Goal: Information Seeking & Learning: Compare options

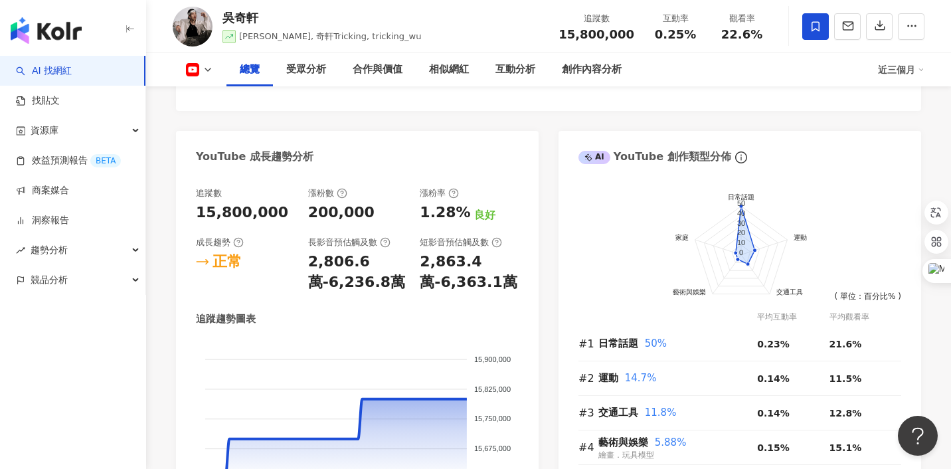
scroll to position [692, 0]
click at [68, 72] on link "AI 找網紅" at bounding box center [44, 70] width 56 height 13
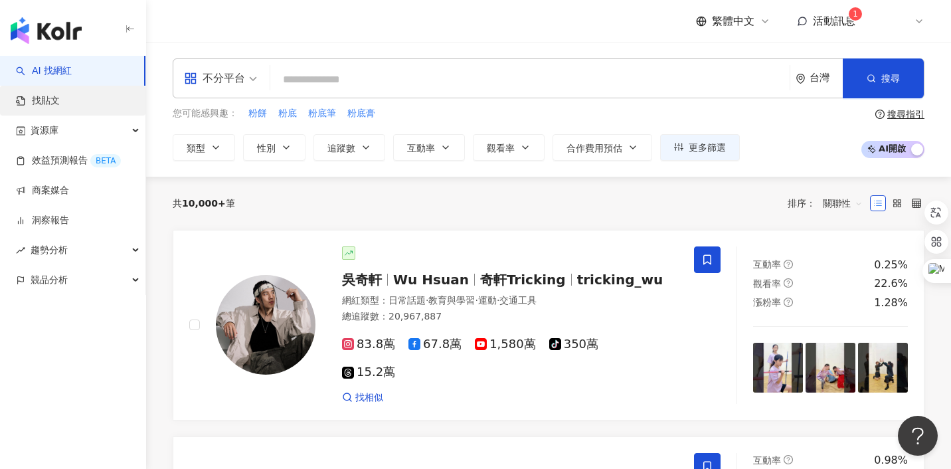
click at [60, 99] on link "找貼文" at bounding box center [38, 100] width 44 height 13
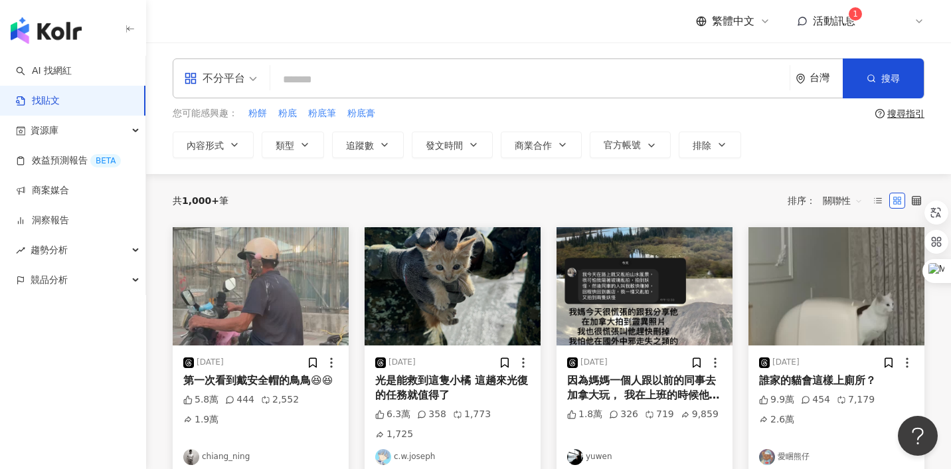
click at [424, 82] on input "search" at bounding box center [529, 79] width 508 height 29
type input "*"
type input "***"
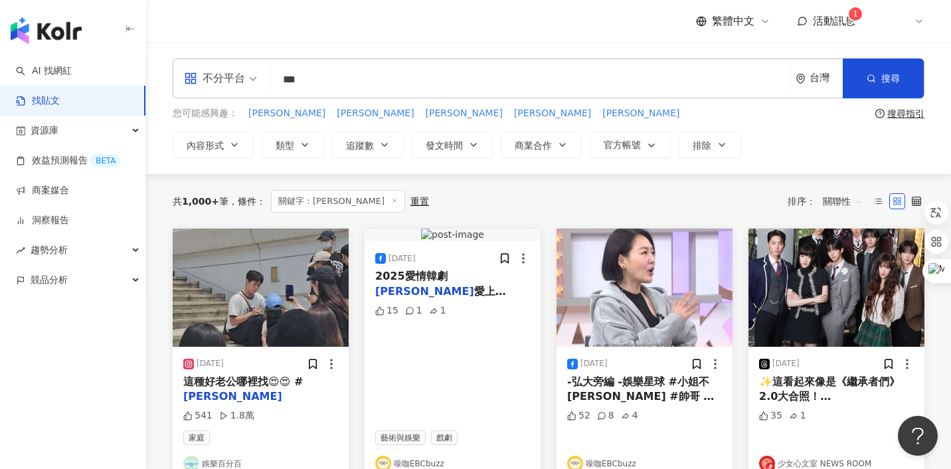
click at [557, 222] on div "共 1,000+ 筆 條件 ： 關鍵字：[PERSON_NAME] 重置 排序： 關聯性" at bounding box center [548, 201] width 751 height 54
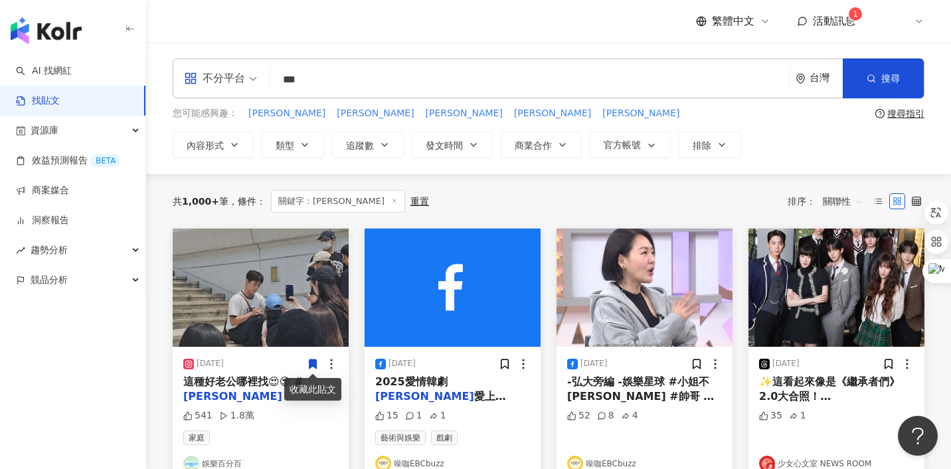
click at [832, 202] on span "關聯性" at bounding box center [842, 201] width 40 height 21
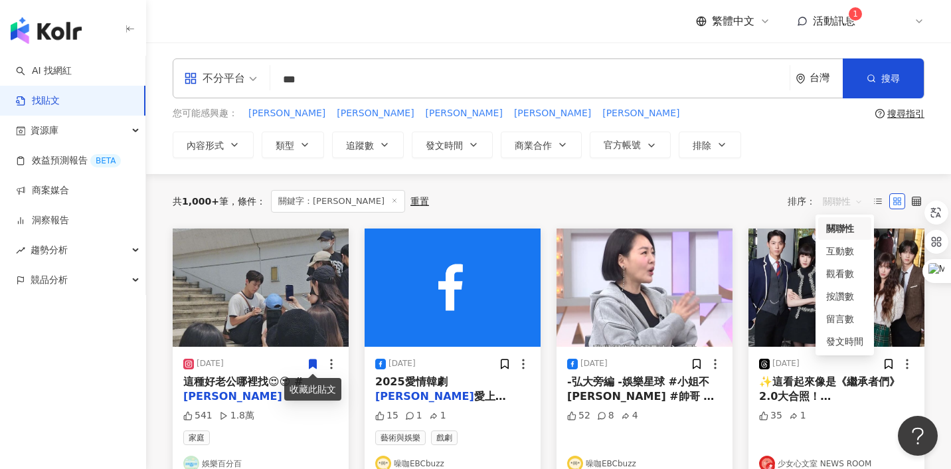
click at [591, 191] on div "共 1,000+ 筆 條件 ： 關鍵字：[PERSON_NAME] 重置 排序： 關聯性" at bounding box center [548, 201] width 751 height 23
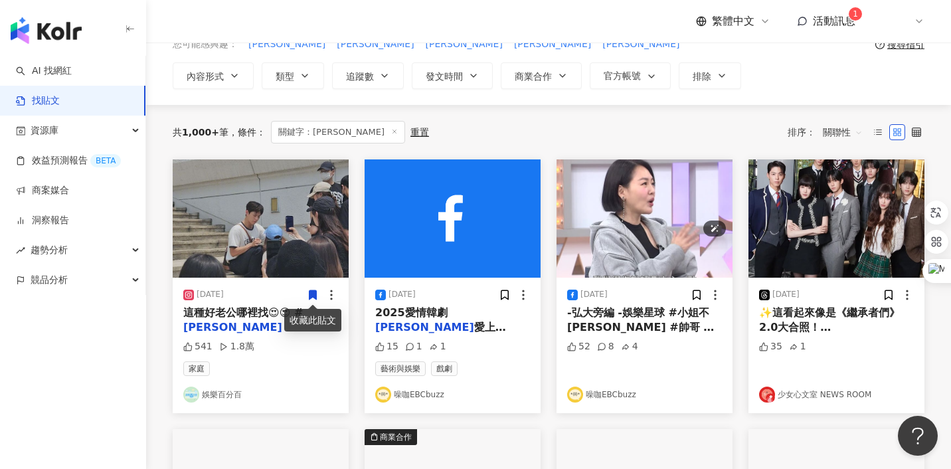
scroll to position [102, 0]
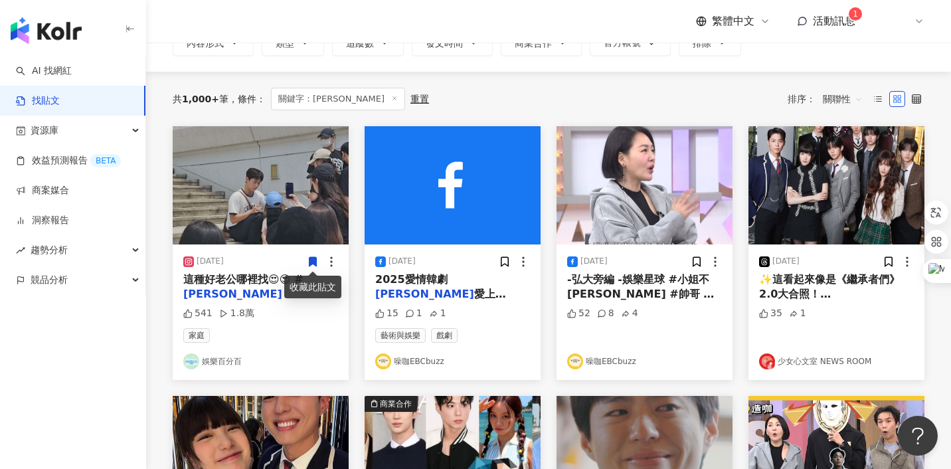
click at [451, 109] on div "共 1,000+ 筆 條件 ： 關鍵字：[PERSON_NAME] 重置 排序： 關聯性" at bounding box center [548, 99] width 751 height 23
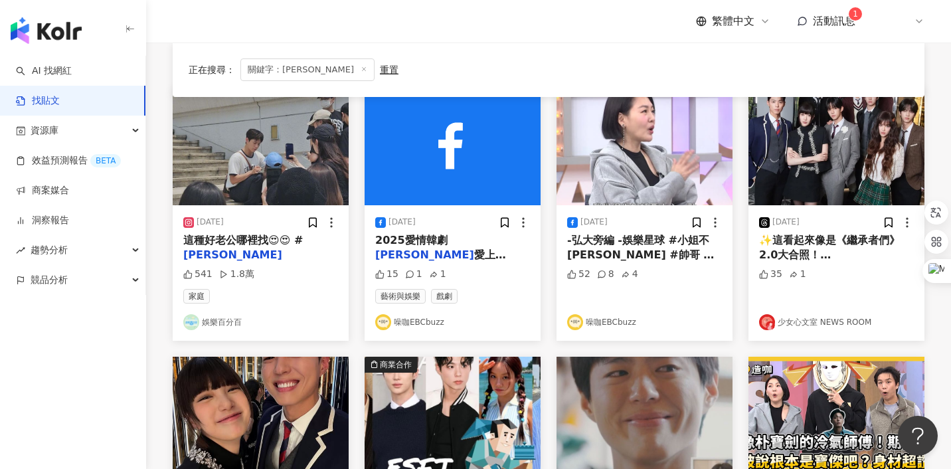
scroll to position [0, 0]
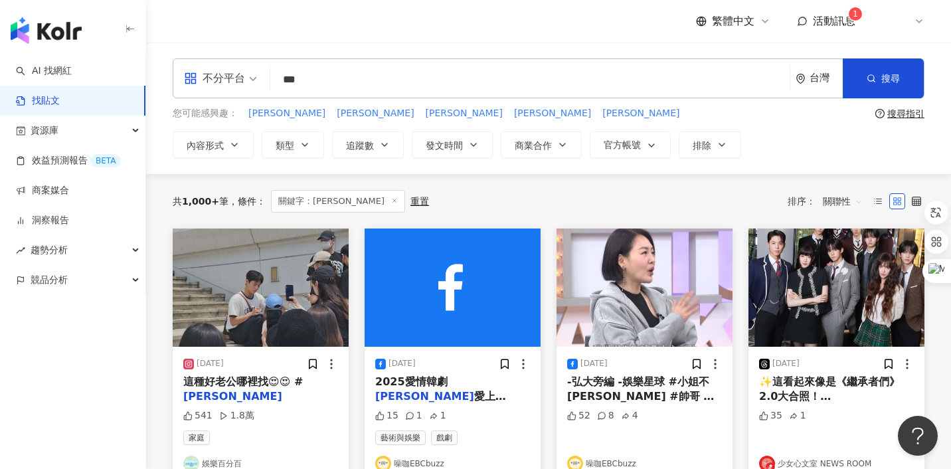
click at [228, 80] on div "不分平台" at bounding box center [214, 78] width 61 height 21
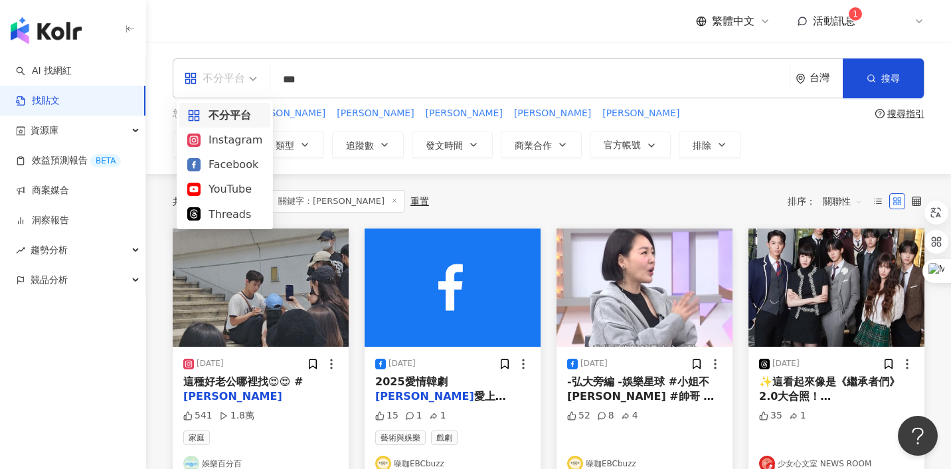
click at [466, 212] on div "共 1,000+ 筆 條件 ： 關鍵字：[PERSON_NAME] 重置 排序： 關聯性" at bounding box center [548, 201] width 751 height 54
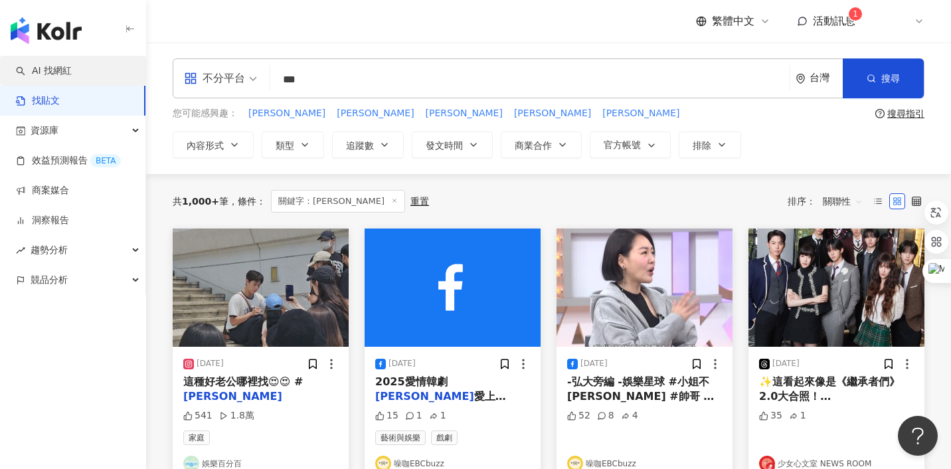
click at [45, 77] on link "AI 找網紅" at bounding box center [44, 70] width 56 height 13
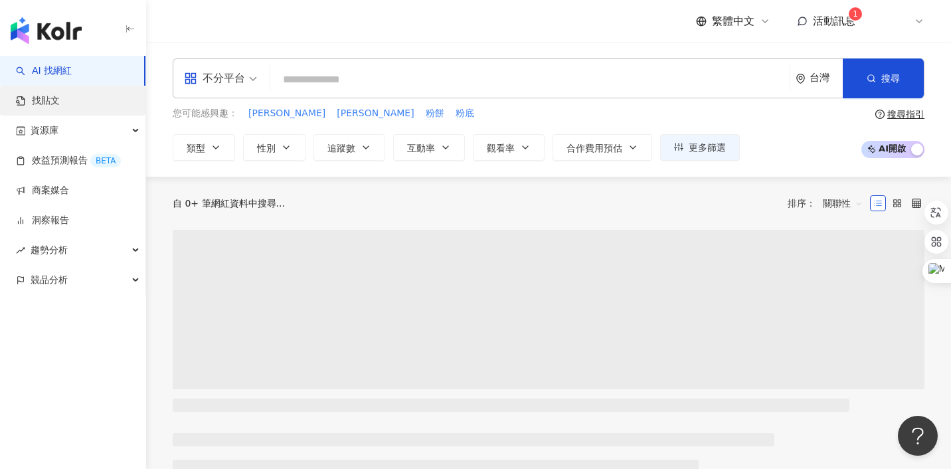
click at [48, 94] on link "找貼文" at bounding box center [38, 100] width 44 height 13
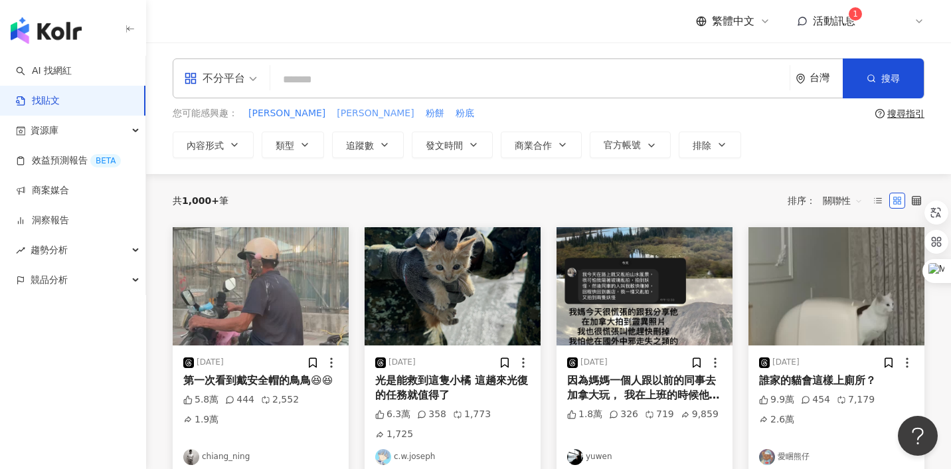
click at [337, 113] on span "[PERSON_NAME]" at bounding box center [375, 113] width 77 height 13
type input "***"
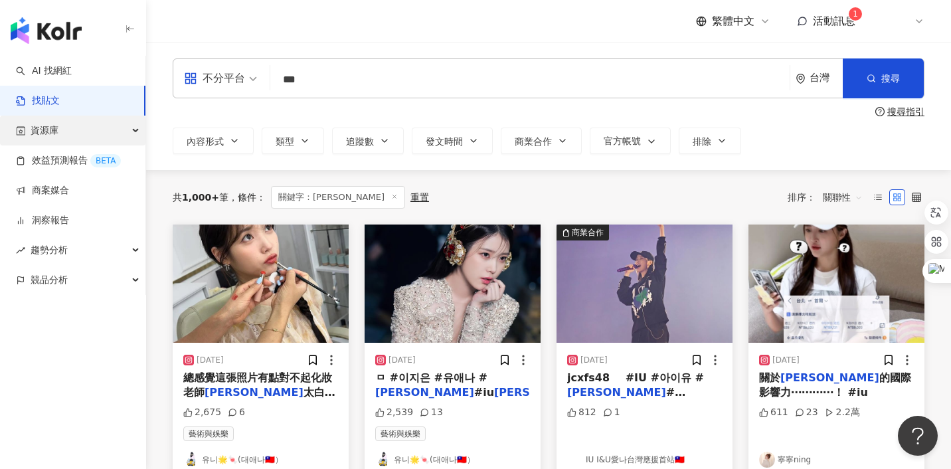
click at [44, 136] on span "資源庫" at bounding box center [45, 131] width 28 height 30
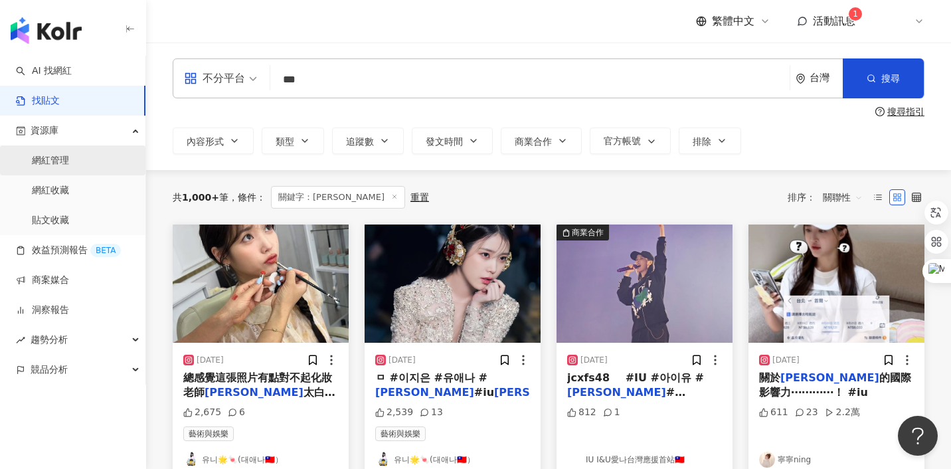
click at [44, 165] on link "網紅管理" at bounding box center [50, 160] width 37 height 13
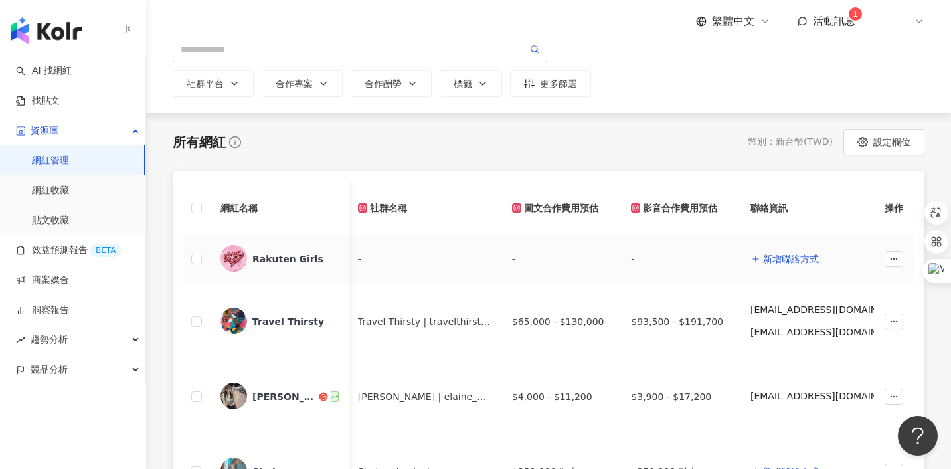
scroll to position [168, 0]
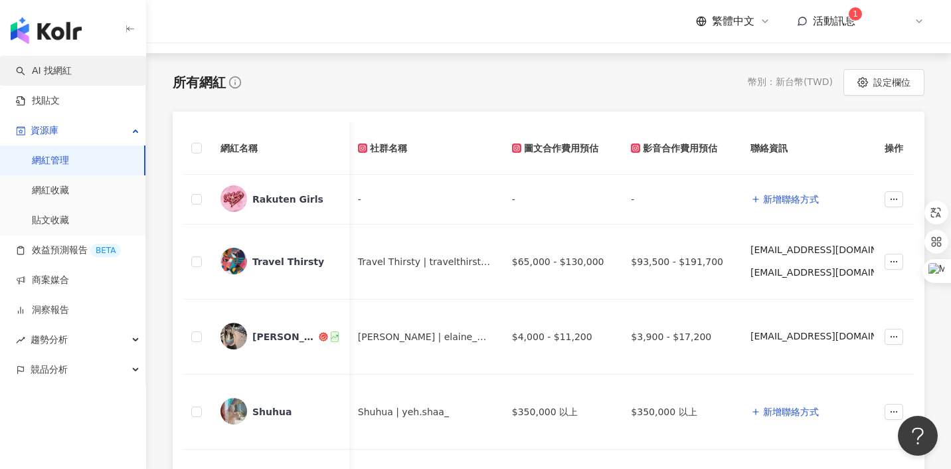
click at [66, 68] on link "AI 找網紅" at bounding box center [44, 70] width 56 height 13
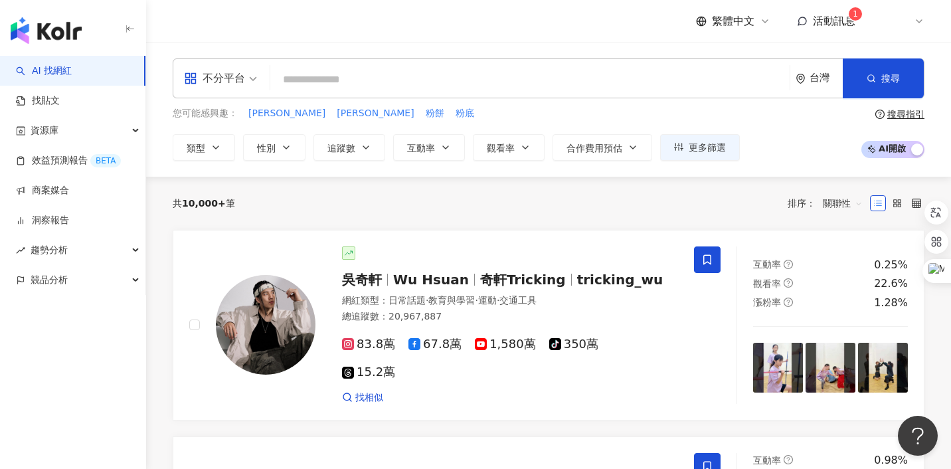
click at [247, 84] on span "不分平台" at bounding box center [220, 78] width 73 height 21
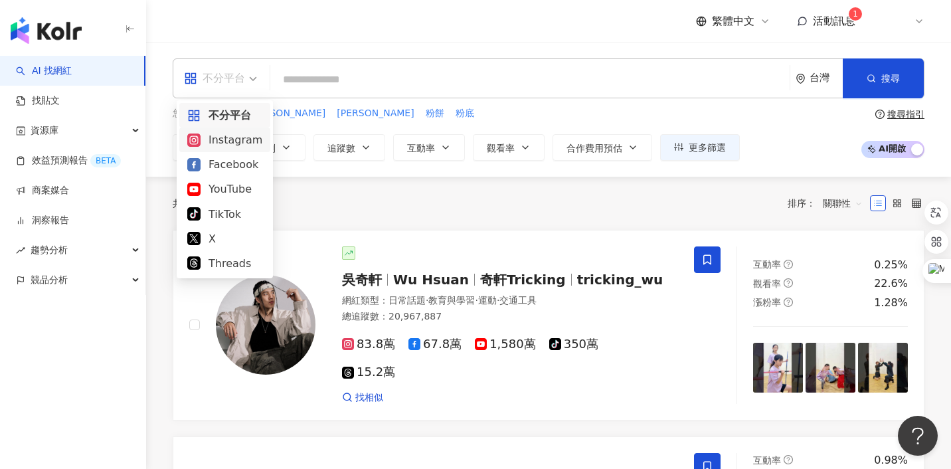
click at [232, 142] on div "Instagram" at bounding box center [224, 139] width 75 height 17
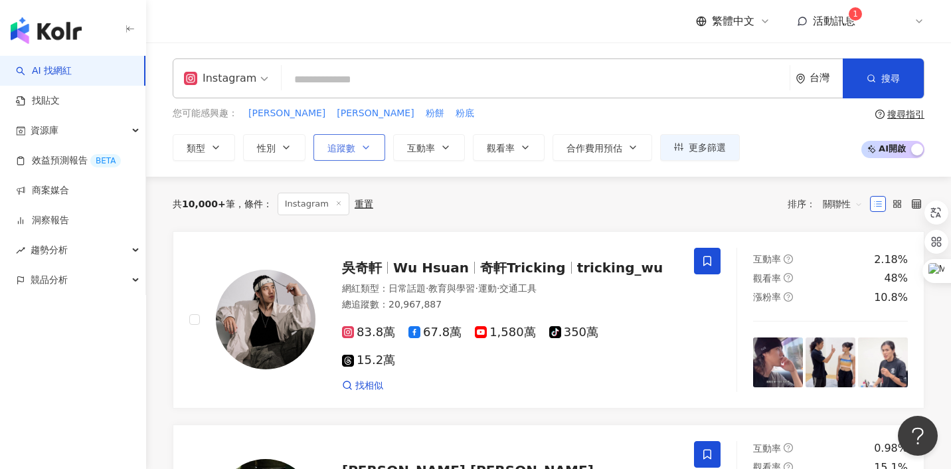
click at [377, 149] on button "追蹤數" at bounding box center [349, 147] width 72 height 27
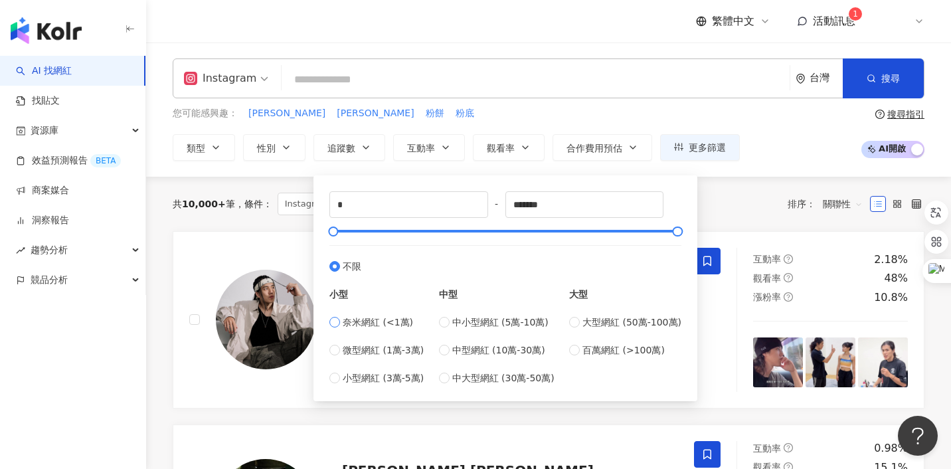
click at [398, 320] on span "奈米網紅 (<1萬)" at bounding box center [378, 322] width 70 height 15
type input "****"
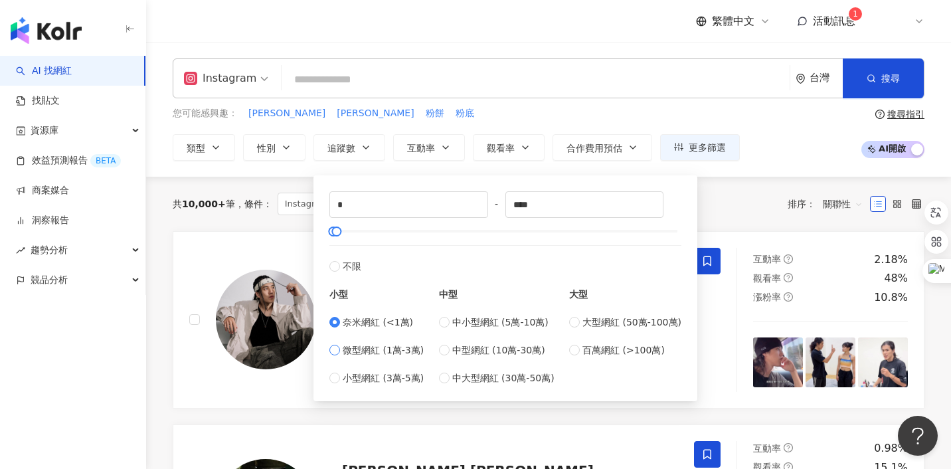
click at [395, 346] on span "微型網紅 (1萬-3萬)" at bounding box center [383, 350] width 81 height 15
type input "*****"
click at [408, 376] on span "小型網紅 (3萬-5萬)" at bounding box center [383, 377] width 81 height 15
type input "*****"
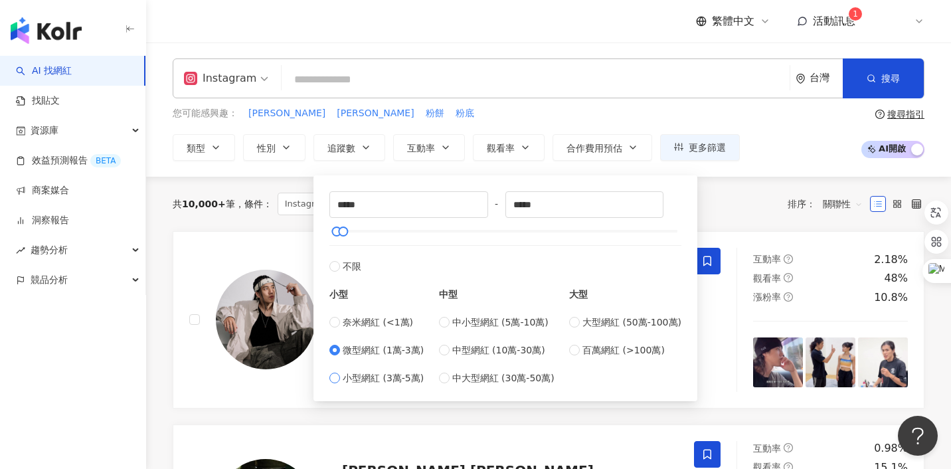
type input "*****"
click at [739, 216] on div "共 10,000+ 筆 條件 ： Instagram 重置 排序： 關聯性" at bounding box center [548, 204] width 751 height 54
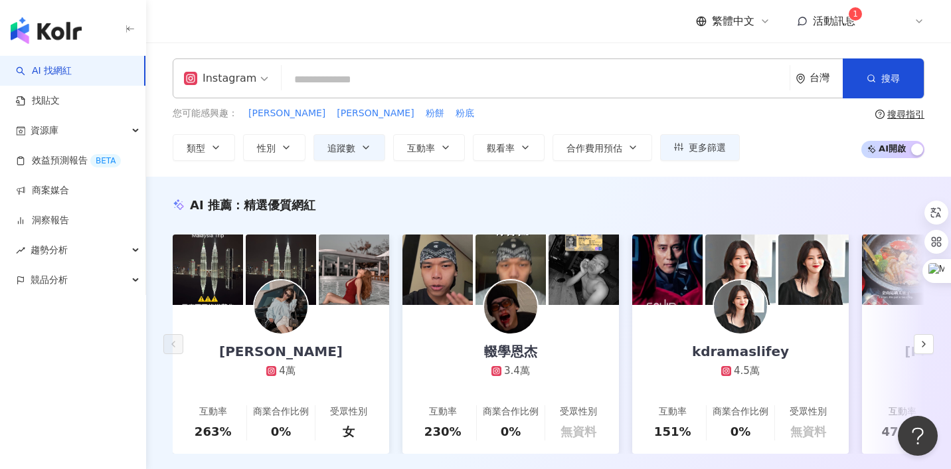
click at [388, 85] on input "search" at bounding box center [535, 79] width 497 height 25
type input "*"
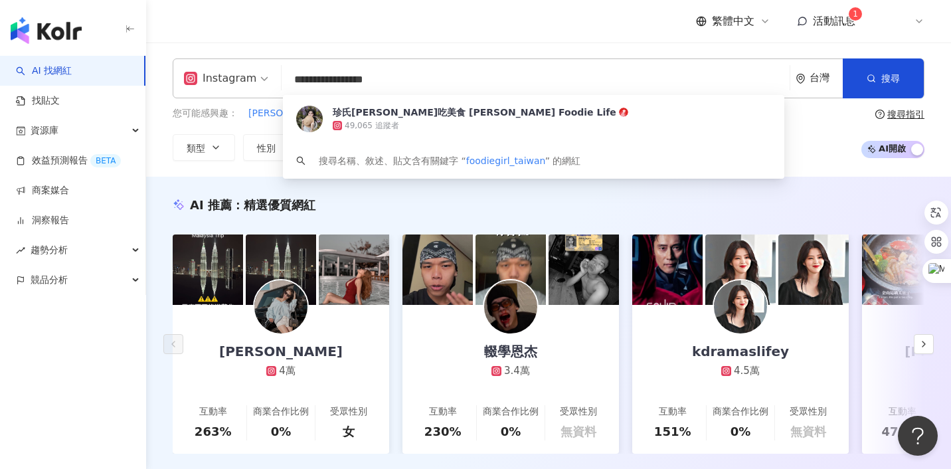
type input "**********"
